Goal: Find specific page/section: Find specific page/section

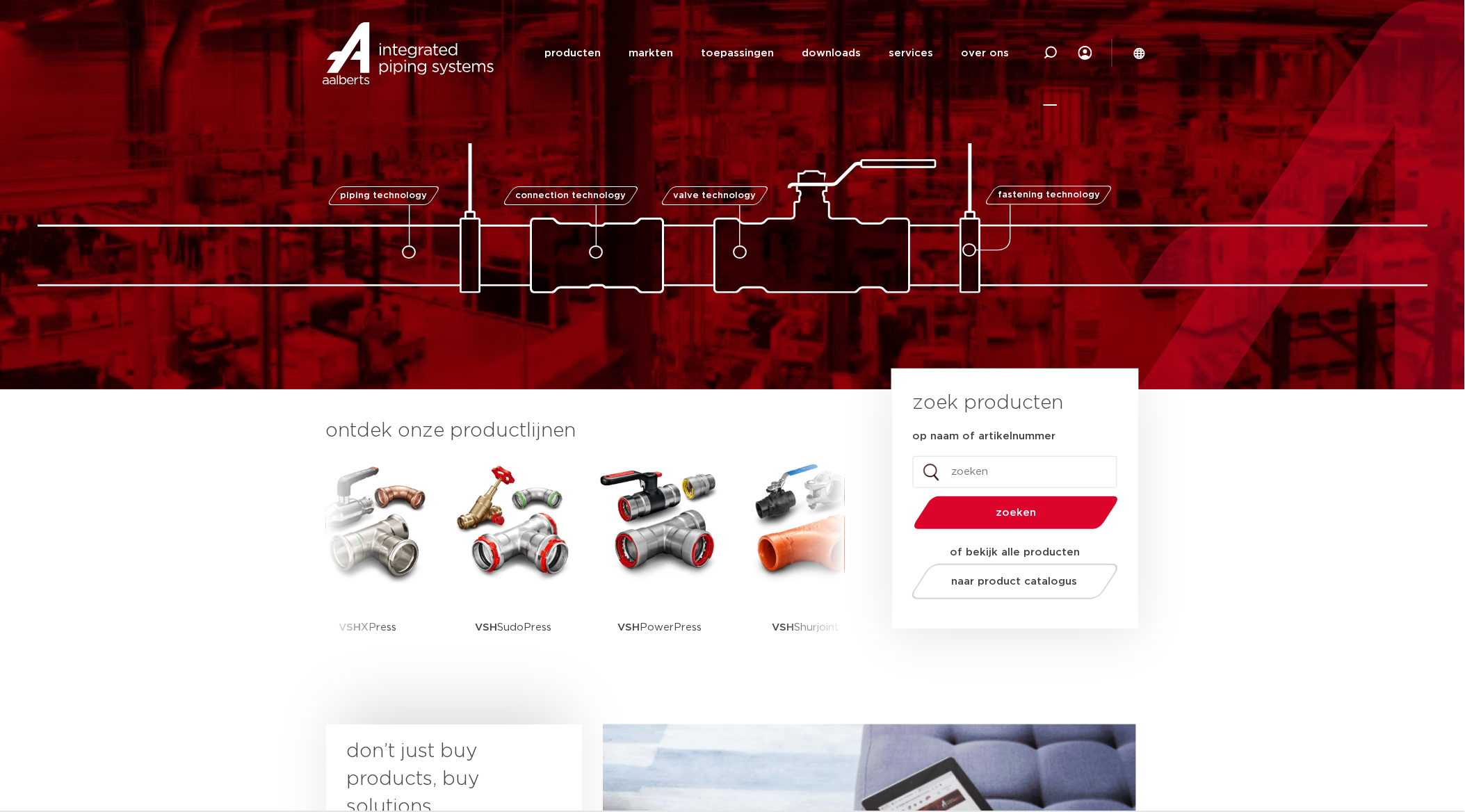
click at [1048, 48] on icon at bounding box center [1051, 53] width 17 height 17
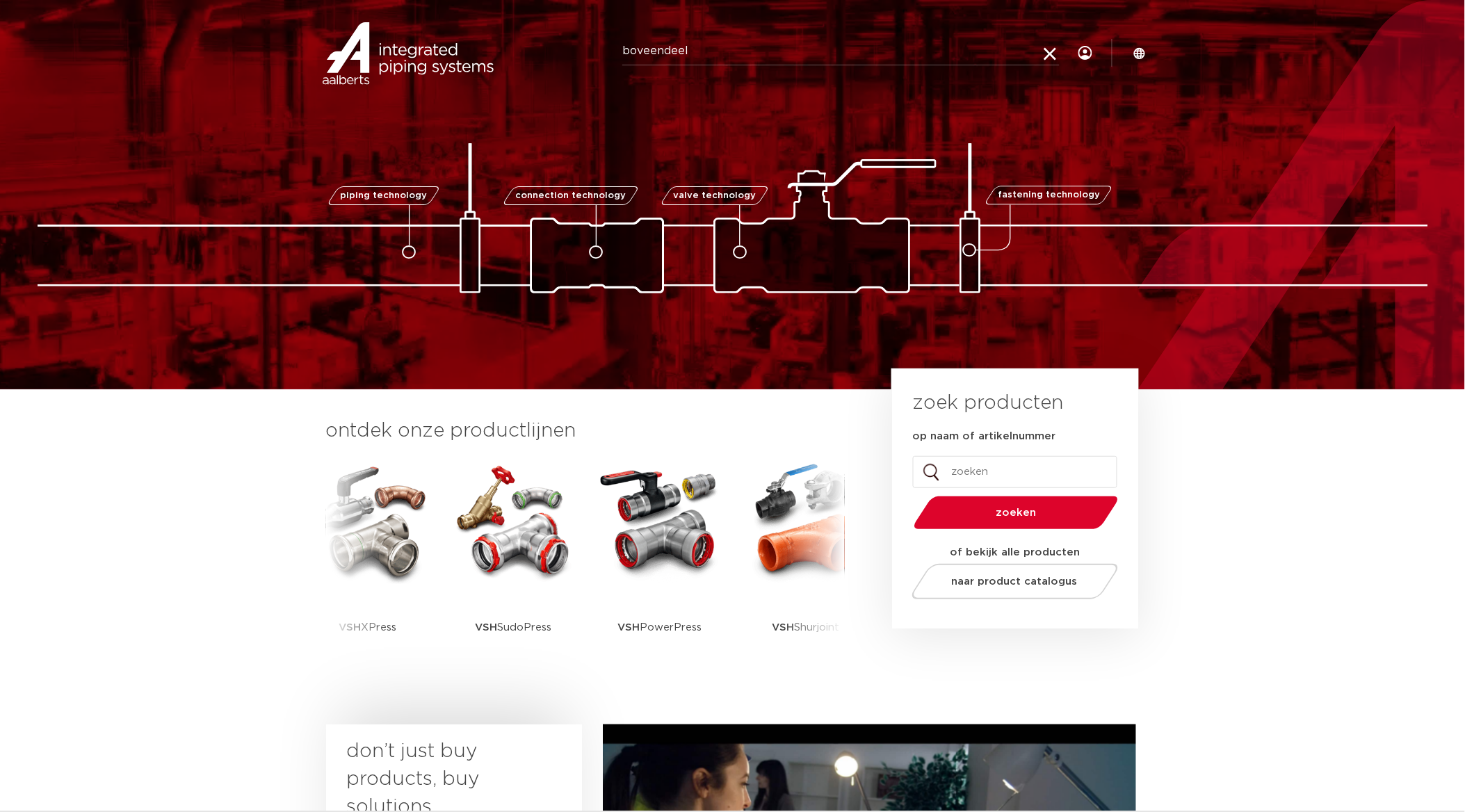
type input "boveendeel"
click button "Zoeken" at bounding box center [0, 0] width 0 height 0
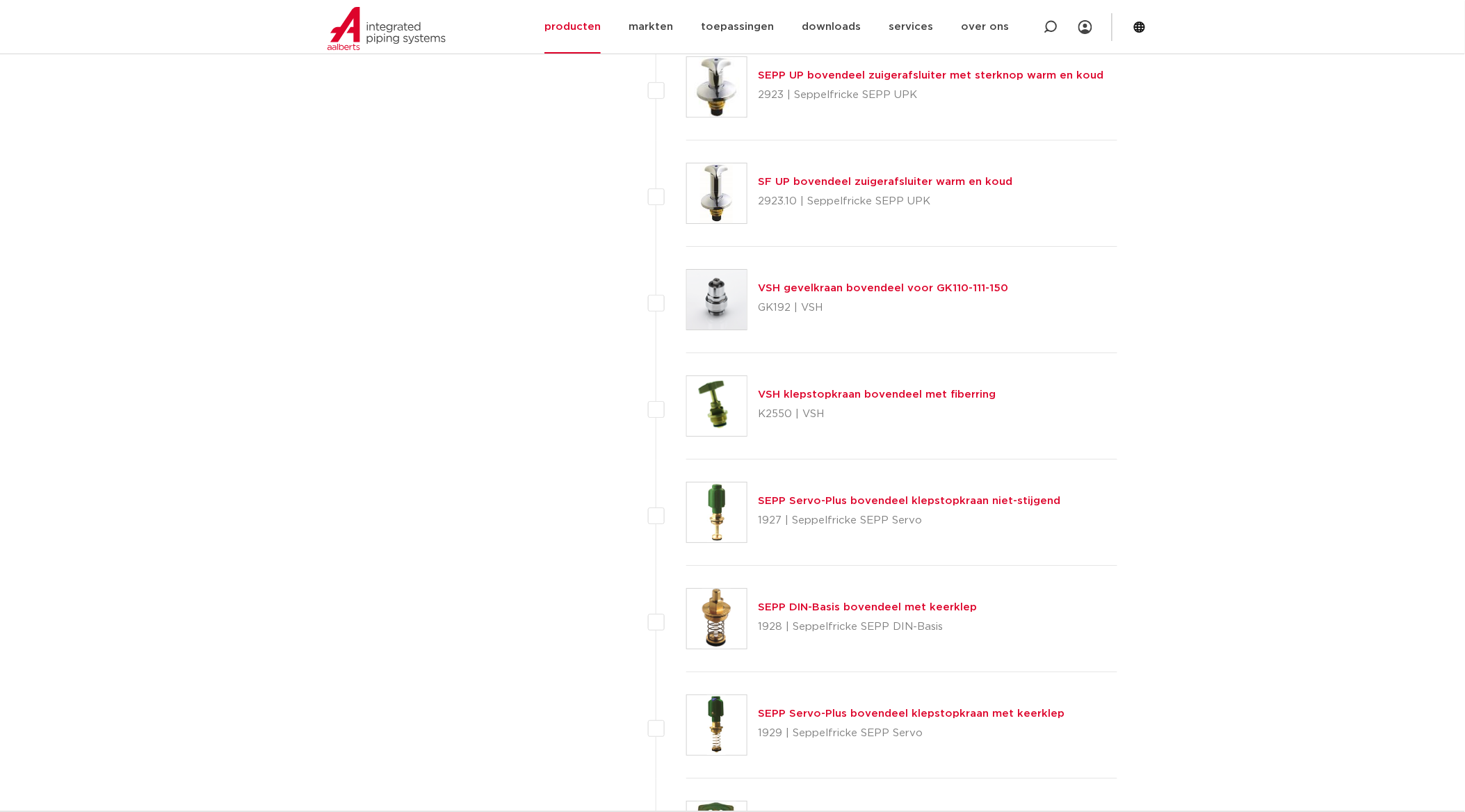
click at [858, 391] on link "VSH klepstopkraan bovendeel met fiberring" at bounding box center [878, 395] width 238 height 11
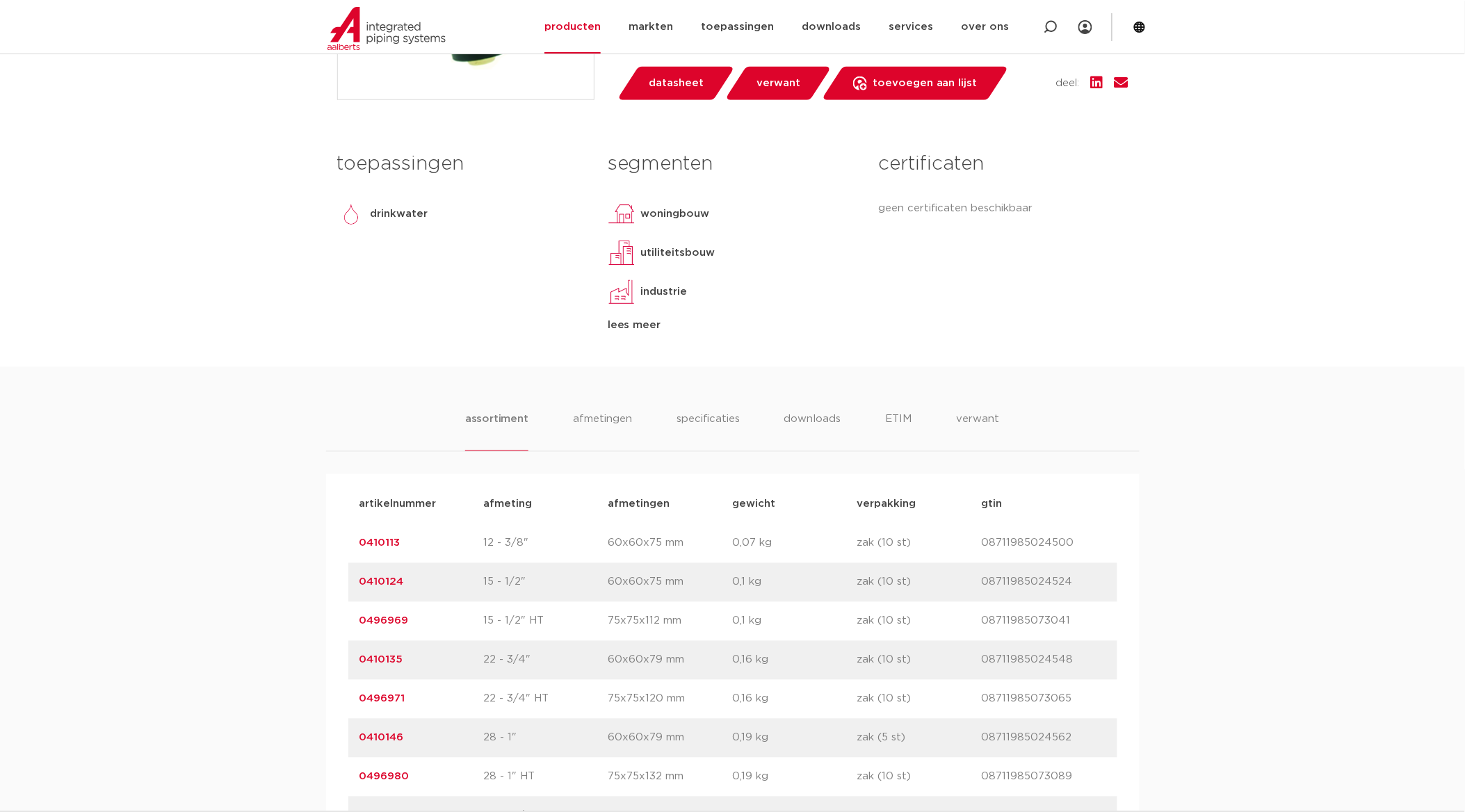
scroll to position [617, 0]
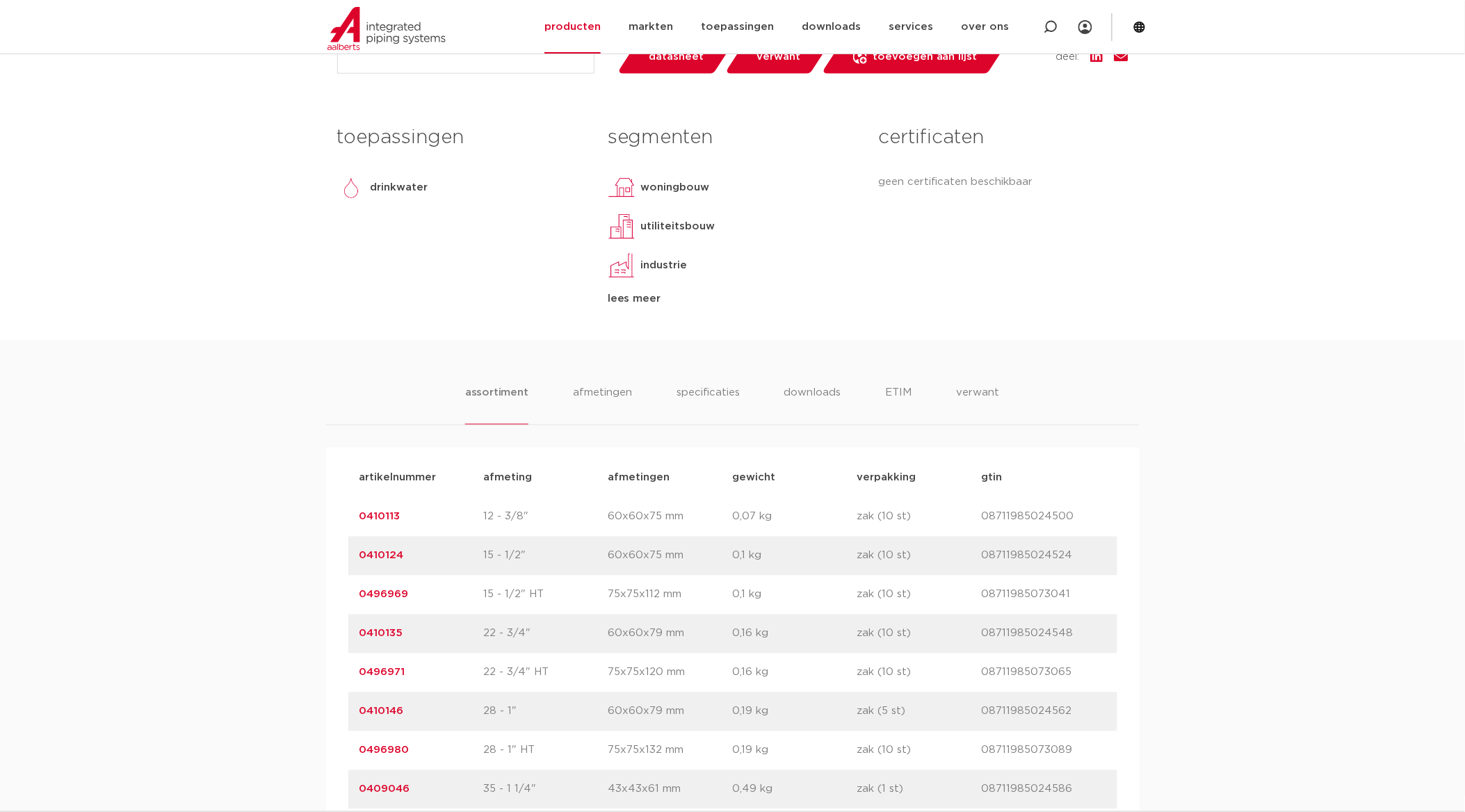
click at [409, 557] on p "0410124" at bounding box center [422, 556] width 124 height 17
